Goal: Task Accomplishment & Management: Manage account settings

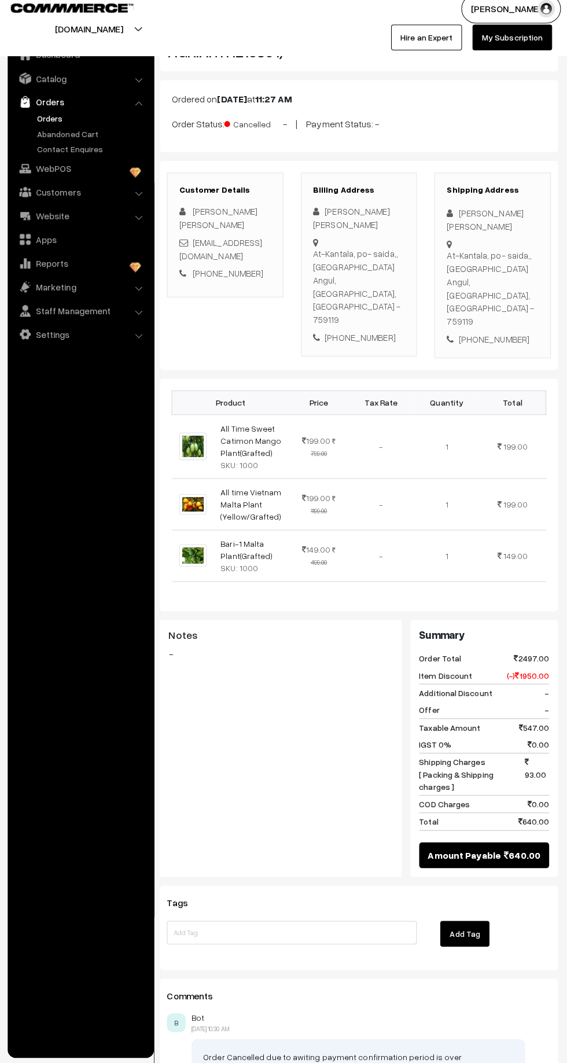
scroll to position [30, 0]
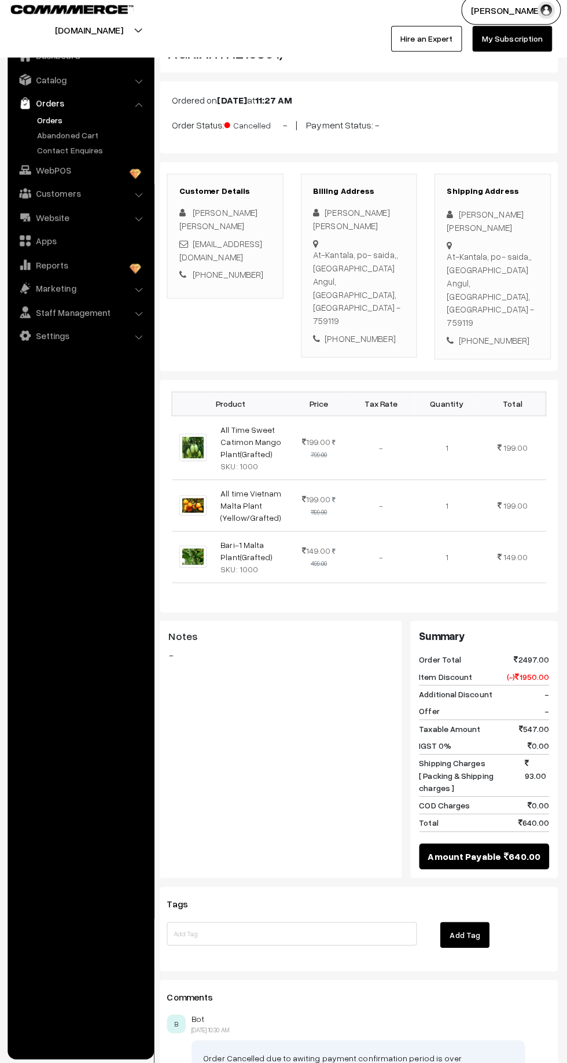
click at [541, 535] on td "149.00" at bounding box center [510, 560] width 65 height 51
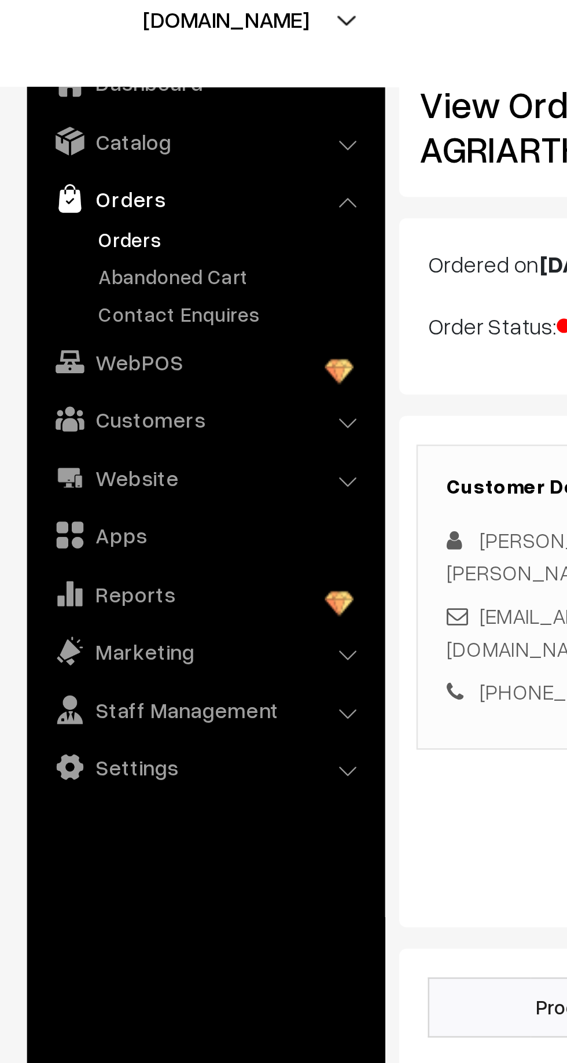
scroll to position [1, 0]
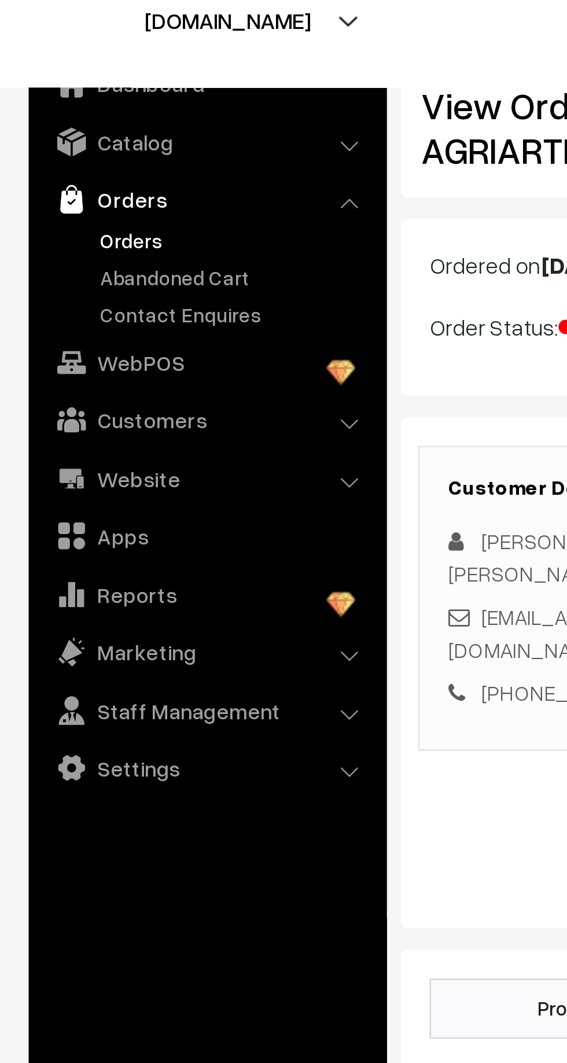
click at [54, 124] on link "Orders" at bounding box center [95, 129] width 115 height 12
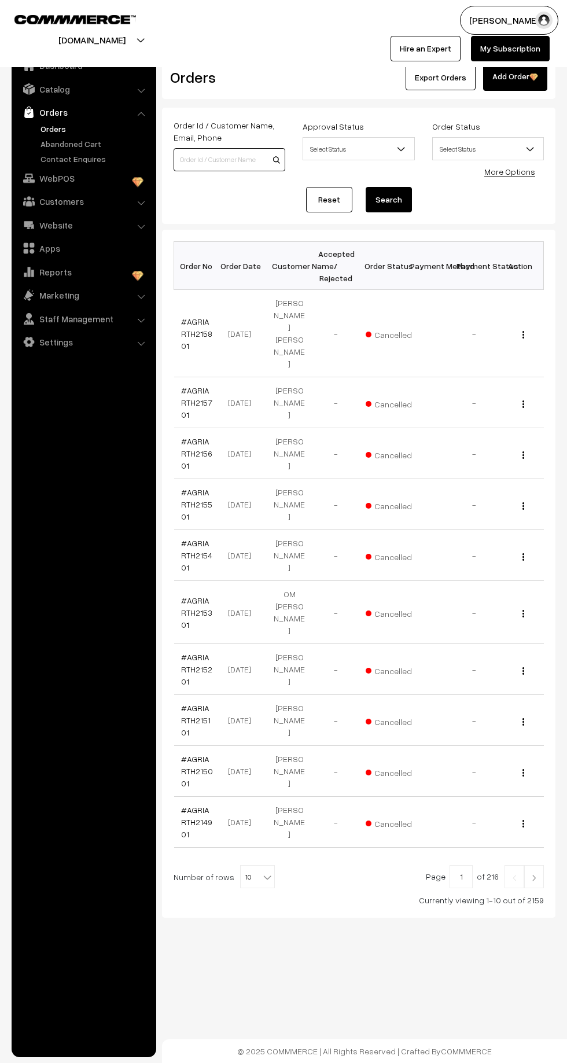
click at [197, 157] on input at bounding box center [230, 159] width 112 height 23
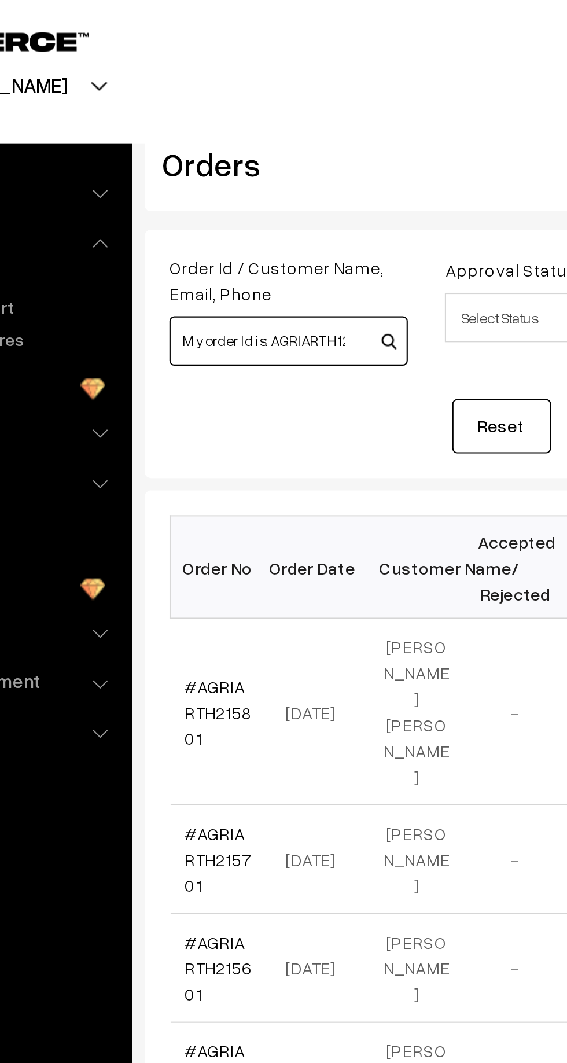
scroll to position [0, 13]
click at [207, 159] on input "My order Id is: AGRIARTH122301" at bounding box center [230, 159] width 112 height 23
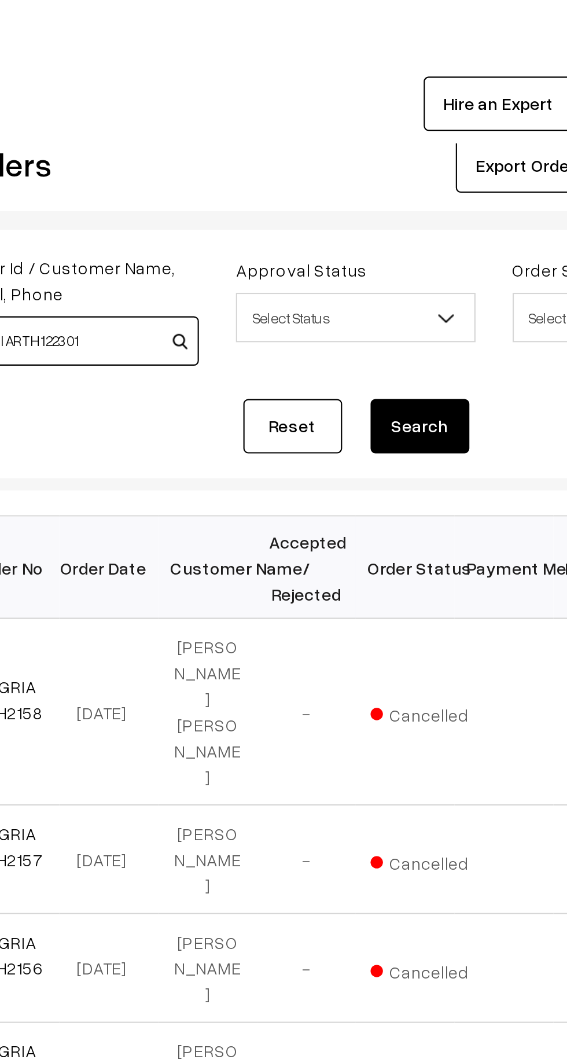
type input "AGRIARTH122301"
click at [395, 198] on button "Search" at bounding box center [389, 199] width 46 height 25
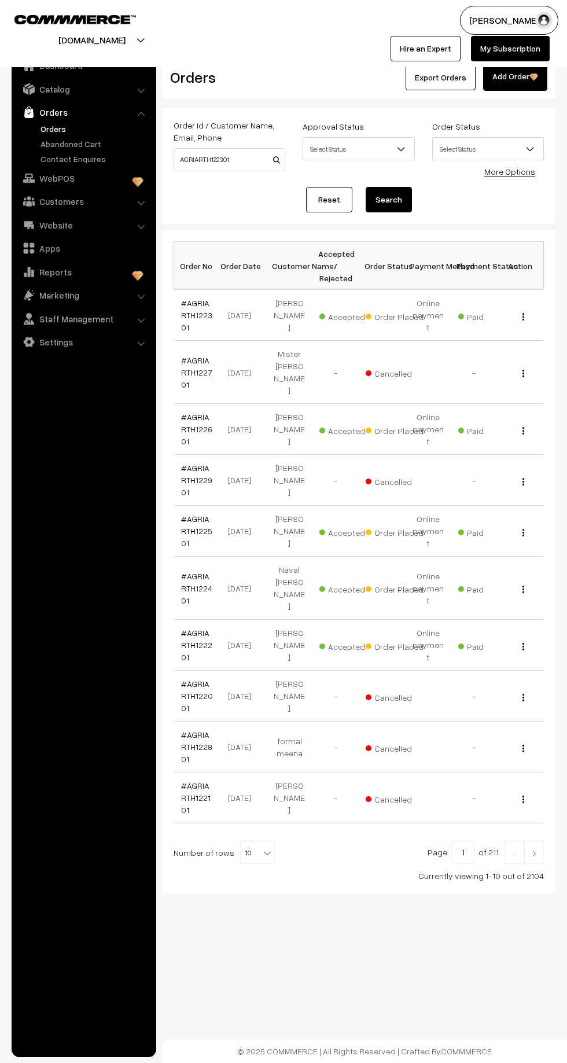
click at [203, 292] on td "#AGRIARTH122301" at bounding box center [197, 315] width 46 height 51
click at [207, 313] on link "#AGRIARTH122301" at bounding box center [196, 315] width 31 height 34
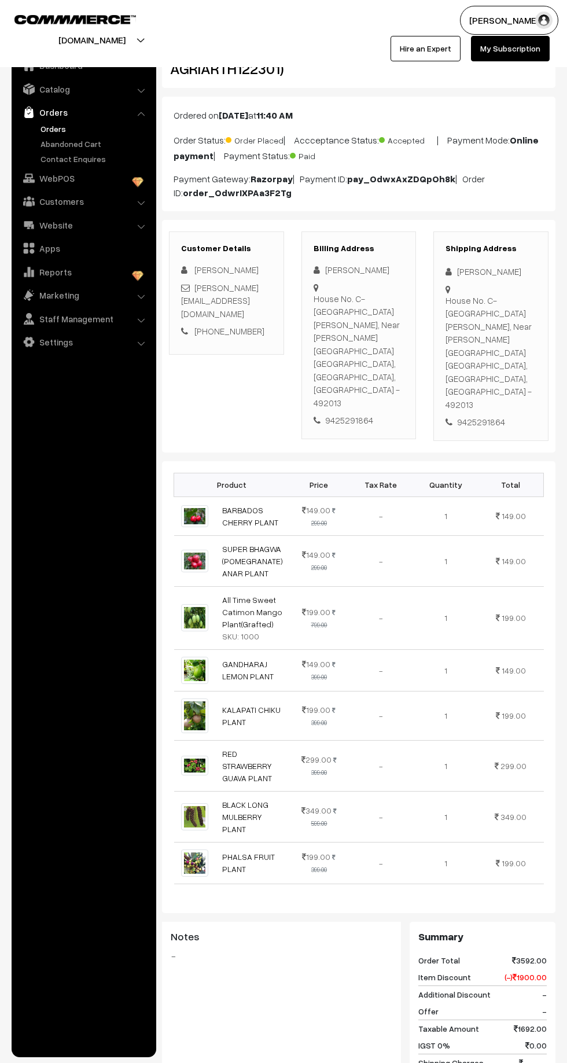
scroll to position [23, 0]
click at [95, 158] on link "Contact Enquires" at bounding box center [95, 159] width 115 height 12
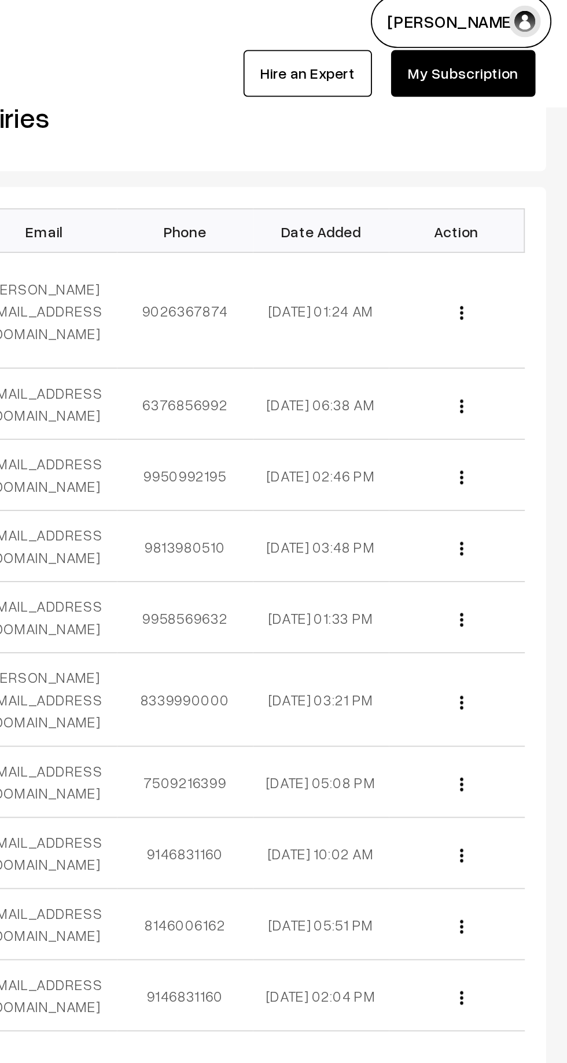
click at [505, 154] on td "View" at bounding box center [507, 177] width 74 height 63
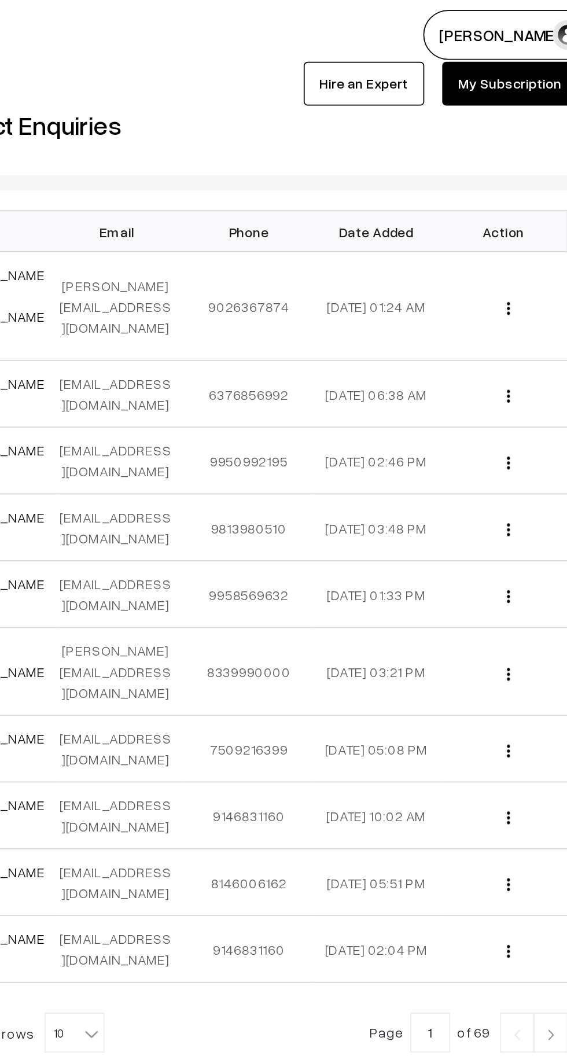
click at [509, 226] on img "button" at bounding box center [510, 230] width 2 height 8
click at [446, 234] on link "View" at bounding box center [458, 246] width 98 height 25
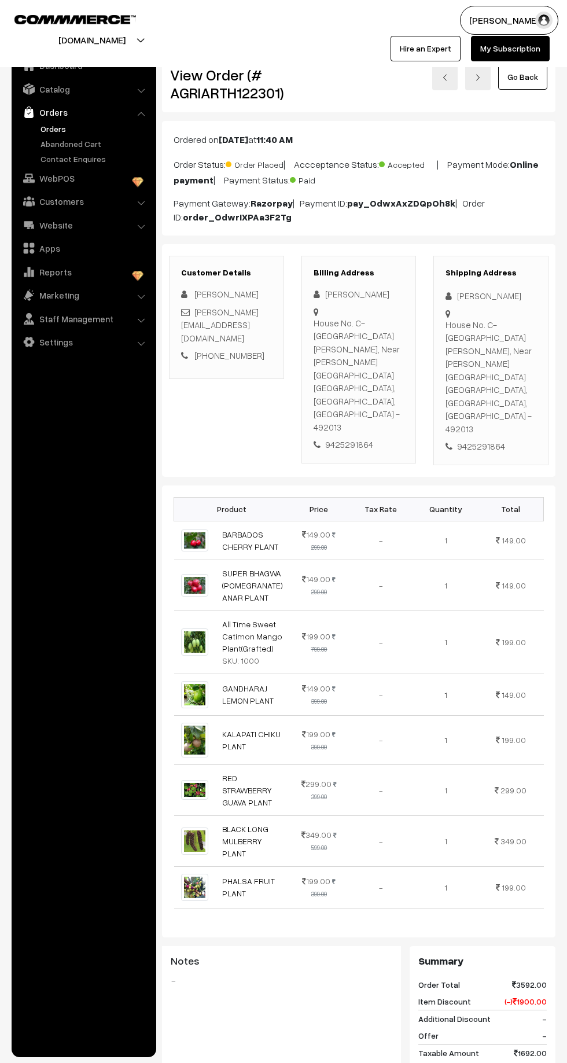
scroll to position [23, 0]
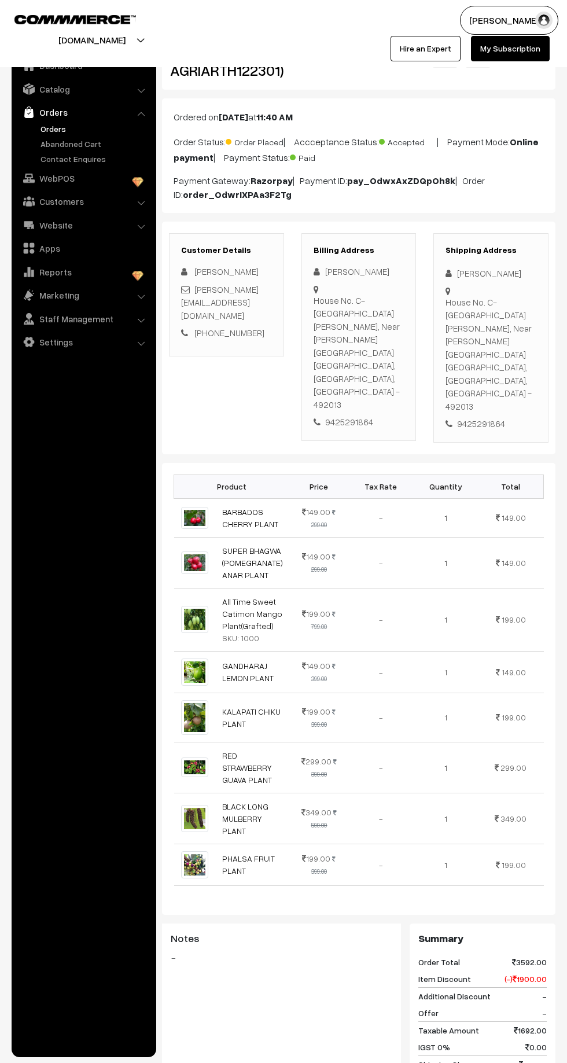
click at [112, 146] on link "Abandoned Cart" at bounding box center [95, 144] width 115 height 12
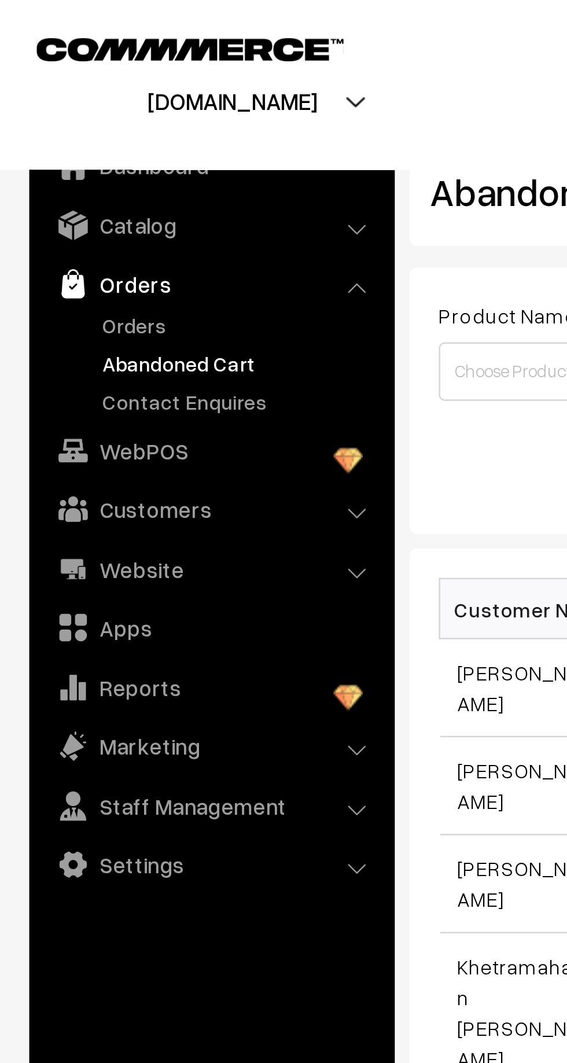
click at [46, 131] on link "Orders" at bounding box center [95, 129] width 115 height 12
